Goal: Information Seeking & Learning: Learn about a topic

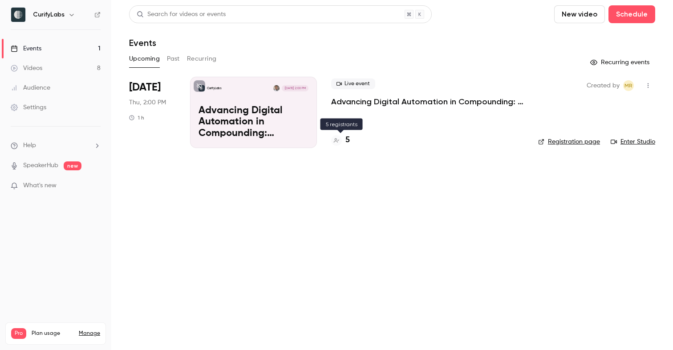
click at [349, 140] on h4 "5" at bounding box center [348, 140] width 4 height 12
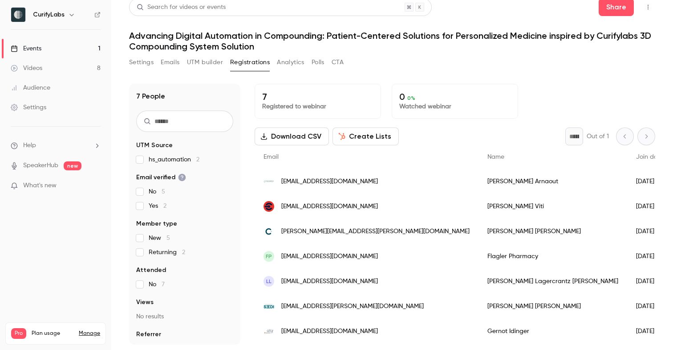
click at [41, 49] on div "Events" at bounding box center [26, 48] width 31 height 9
